Goal: Check status: Check status

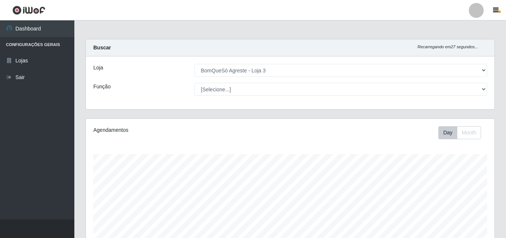
select select "215"
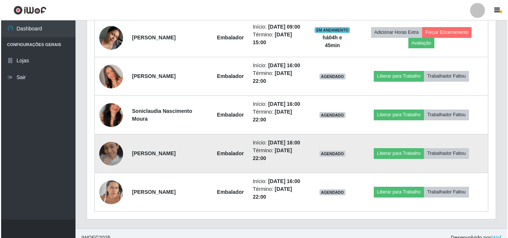
scroll to position [309, 0]
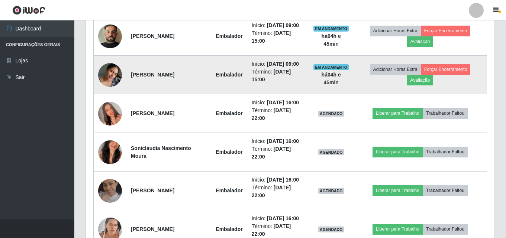
click at [107, 74] on img at bounding box center [110, 75] width 24 height 32
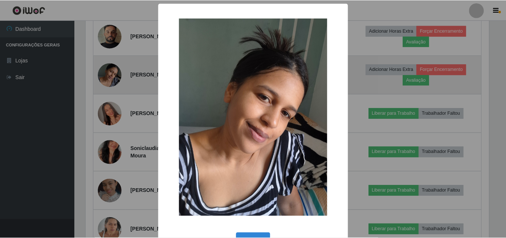
scroll to position [154, 405]
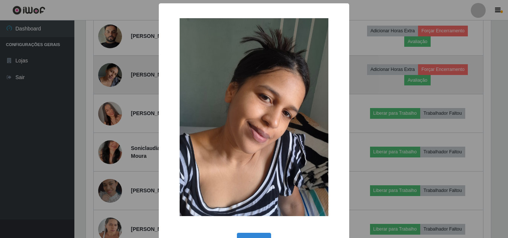
click at [107, 74] on div "× OK Cancel" at bounding box center [254, 119] width 508 height 238
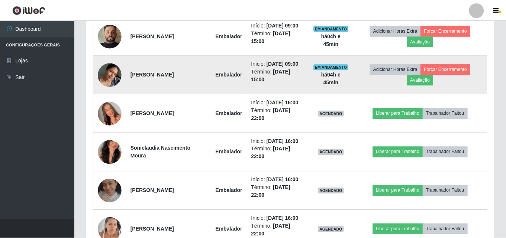
scroll to position [154, 408]
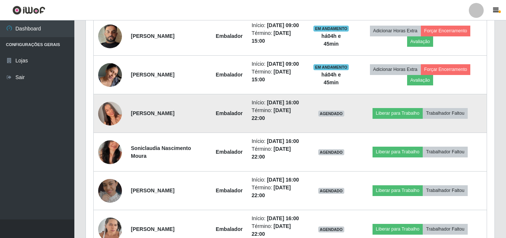
click at [112, 105] on img at bounding box center [110, 114] width 24 height 42
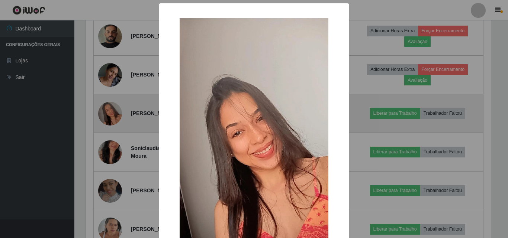
click at [112, 105] on div "× OK Cancel" at bounding box center [254, 119] width 508 height 238
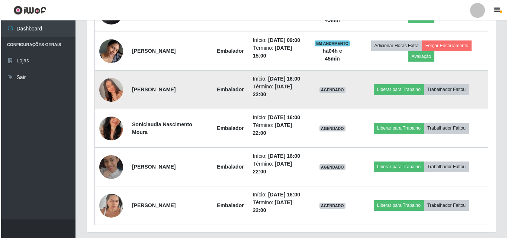
scroll to position [346, 0]
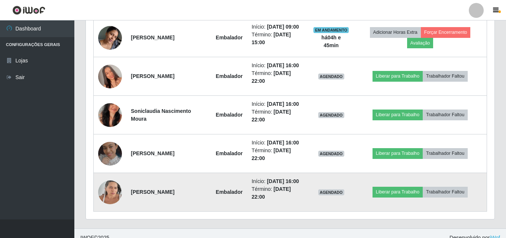
click at [114, 191] on img at bounding box center [110, 193] width 24 height 32
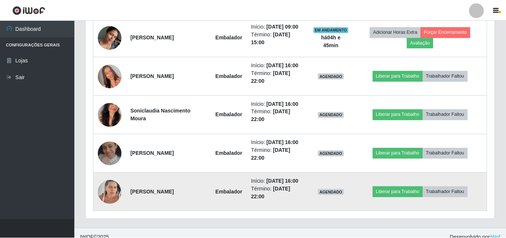
scroll to position [154, 405]
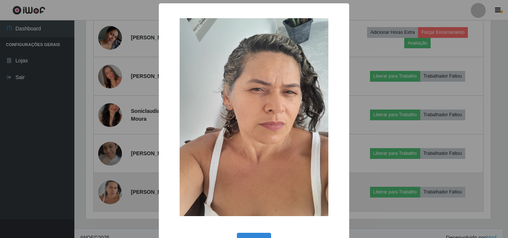
click at [114, 191] on div "× OK Cancel" at bounding box center [254, 119] width 508 height 238
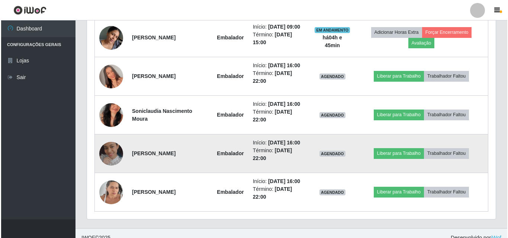
scroll to position [154, 408]
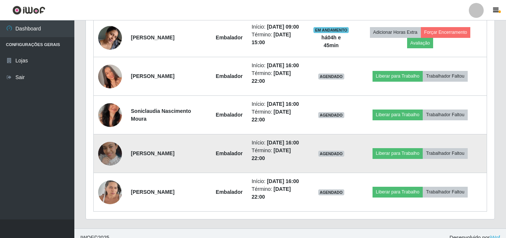
click at [103, 153] on img at bounding box center [110, 154] width 24 height 24
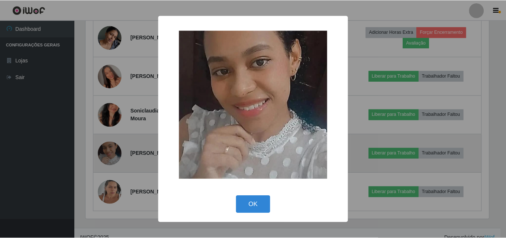
scroll to position [154, 405]
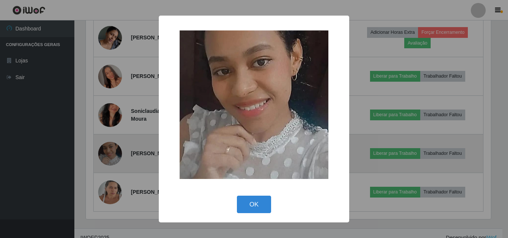
click at [103, 153] on div "× OK Cancel" at bounding box center [254, 119] width 508 height 238
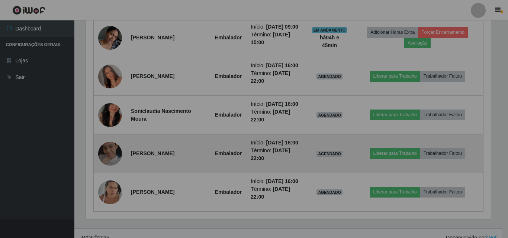
scroll to position [154, 408]
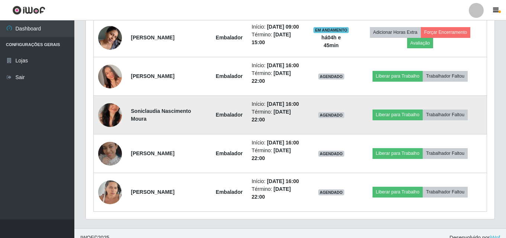
click at [105, 122] on img at bounding box center [110, 115] width 24 height 42
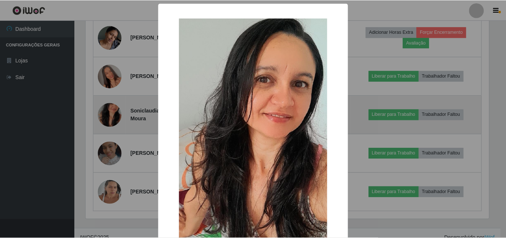
scroll to position [154, 405]
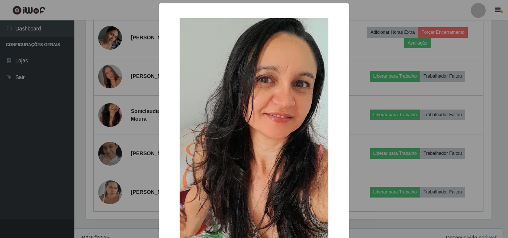
click at [110, 90] on div "× OK Cancel" at bounding box center [254, 119] width 508 height 238
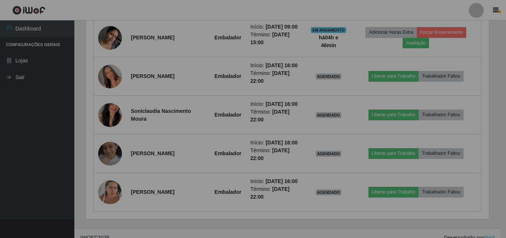
scroll to position [154, 408]
